Goal: Navigation & Orientation: Understand site structure

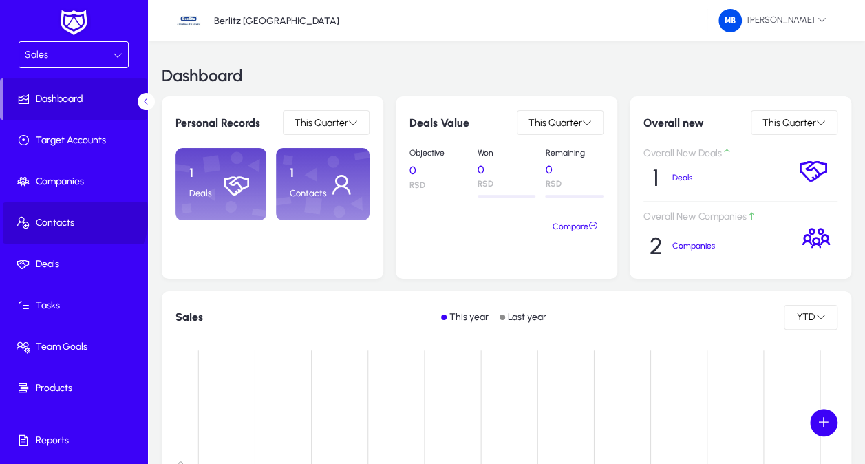
click at [73, 216] on span "Contacts" at bounding box center [76, 223] width 147 height 14
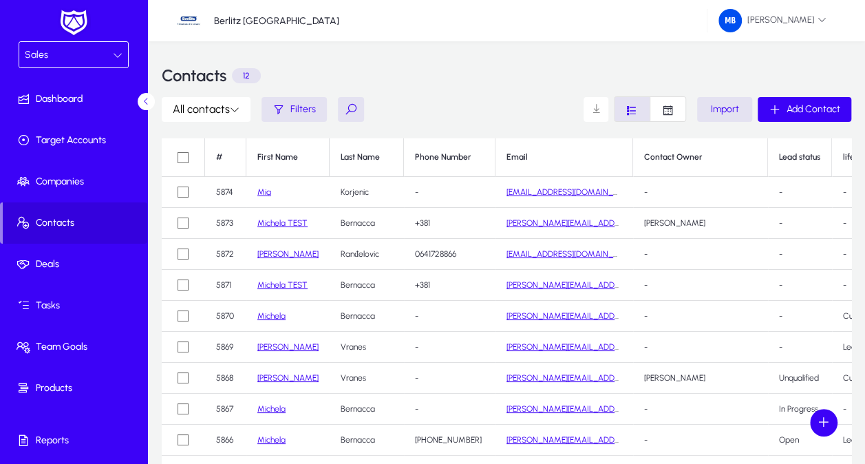
click at [115, 50] on icon at bounding box center [118, 55] width 10 height 10
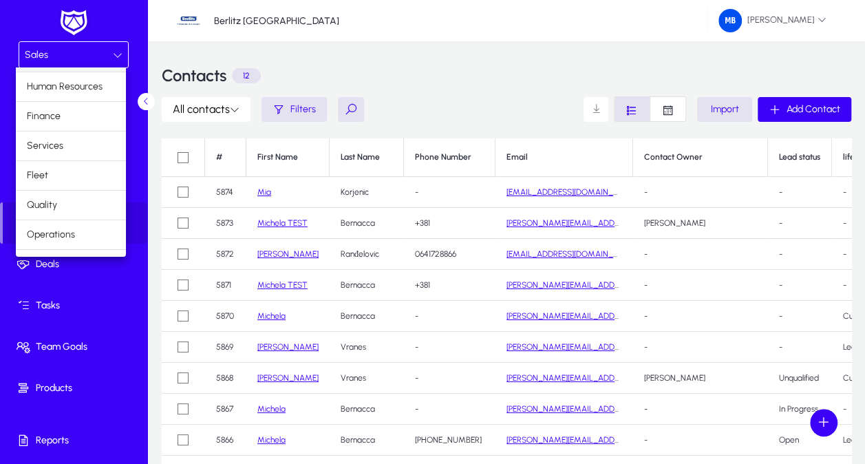
scroll to position [45, 0]
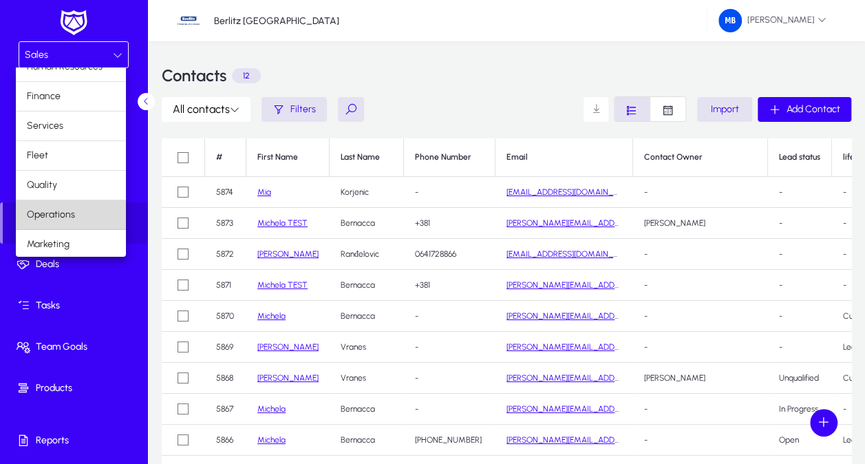
click at [84, 219] on mat-option "Operations" at bounding box center [71, 214] width 110 height 29
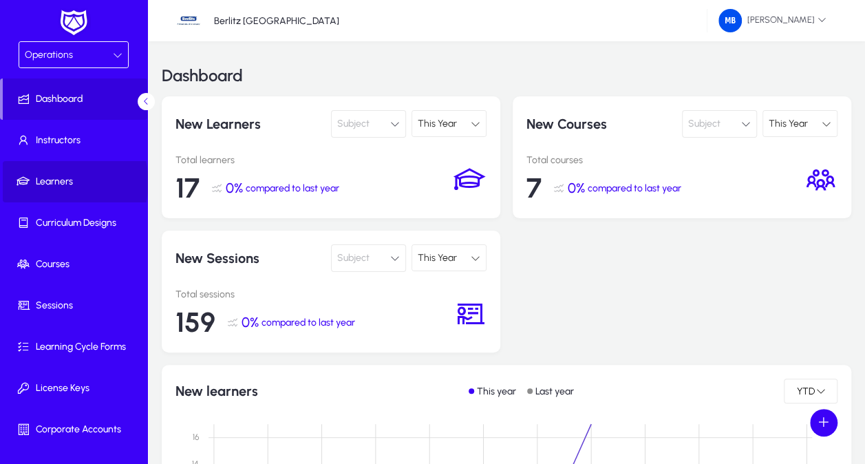
click at [74, 182] on span "Learners" at bounding box center [76, 182] width 147 height 14
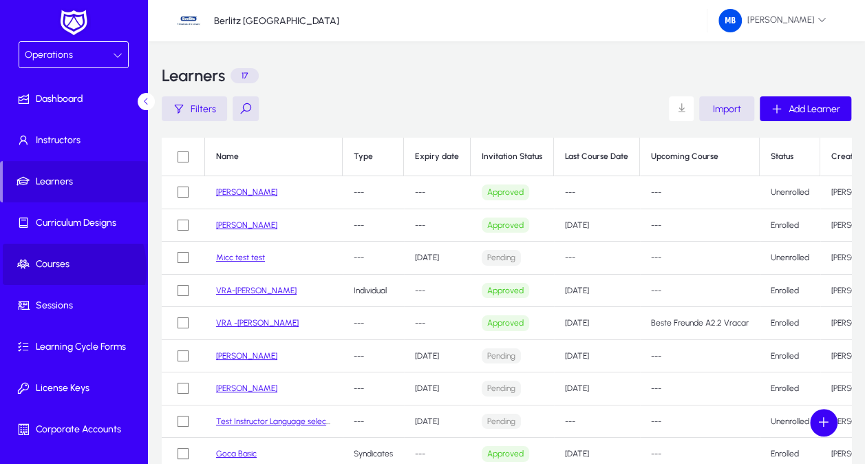
click at [54, 268] on span "Courses" at bounding box center [76, 264] width 147 height 14
